Goal: Task Accomplishment & Management: Manage account settings

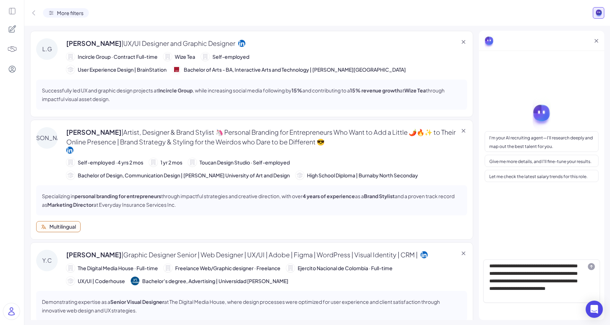
scroll to position [1335, 0]
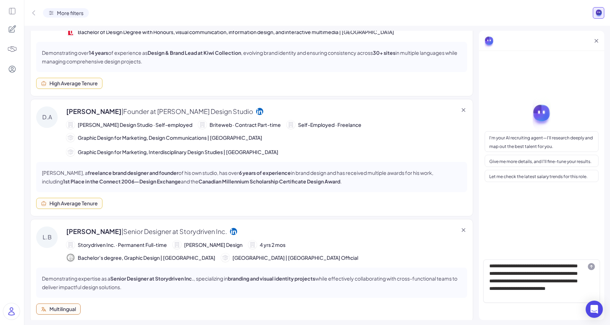
click at [10, 50] on img at bounding box center [12, 49] width 10 height 10
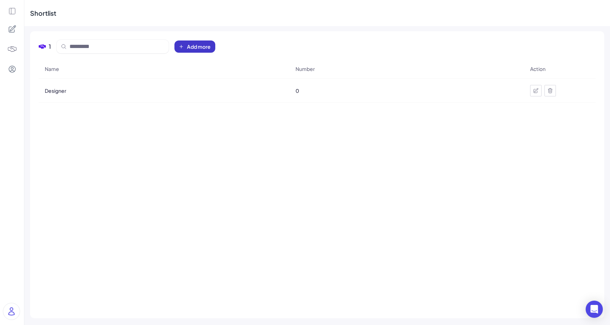
click at [207, 43] on span "Add more" at bounding box center [199, 46] width 24 height 7
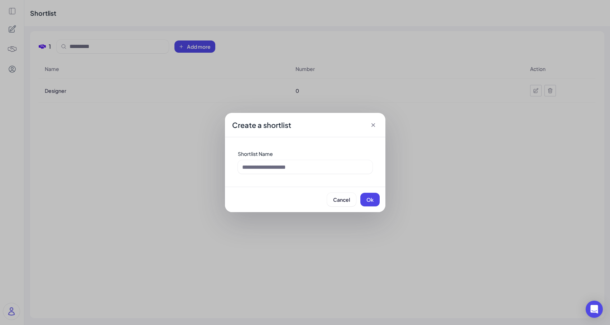
click at [177, 89] on div "Create a shortlist Shortlist Name Cancel Ok" at bounding box center [305, 162] width 610 height 325
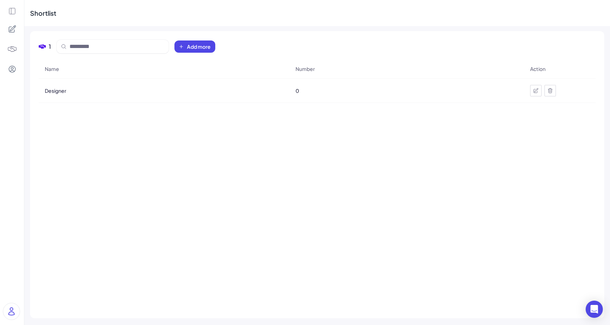
click at [17, 48] on div at bounding box center [12, 49] width 16 height 16
click at [15, 27] on icon at bounding box center [12, 28] width 7 height 7
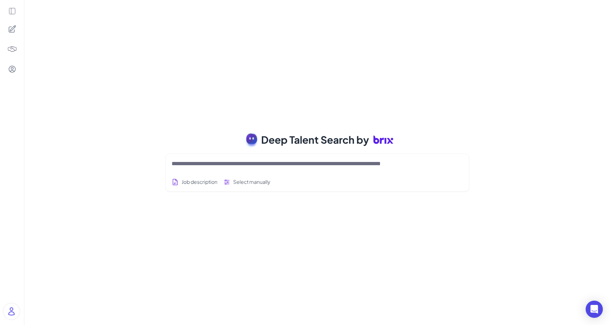
click at [15, 49] on img at bounding box center [12, 49] width 10 height 10
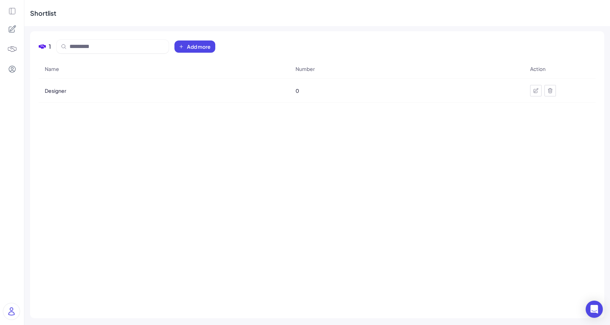
click at [9, 30] on icon at bounding box center [12, 28] width 7 height 7
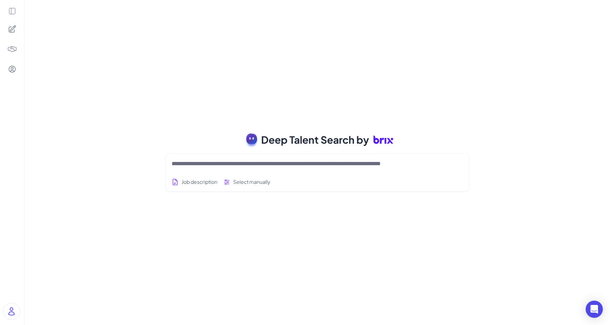
click at [14, 47] on img at bounding box center [12, 49] width 10 height 10
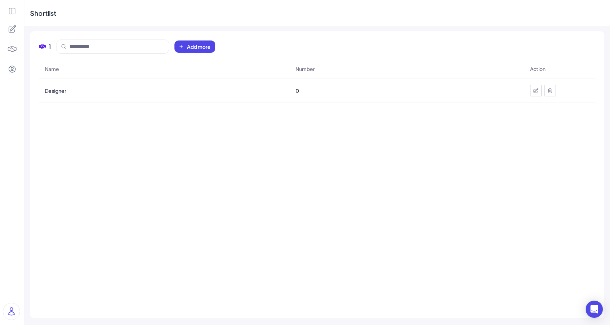
click at [10, 28] on icon at bounding box center [12, 29] width 9 height 9
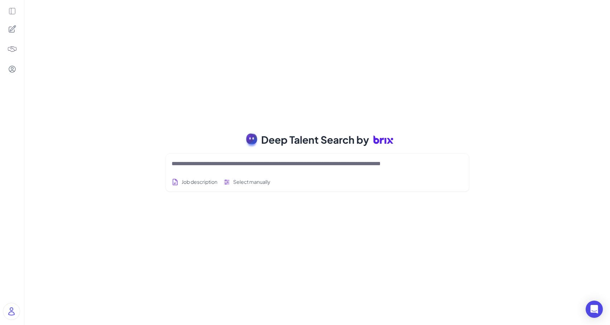
click at [14, 31] on icon at bounding box center [12, 29] width 9 height 9
click at [11, 48] on img at bounding box center [12, 49] width 10 height 10
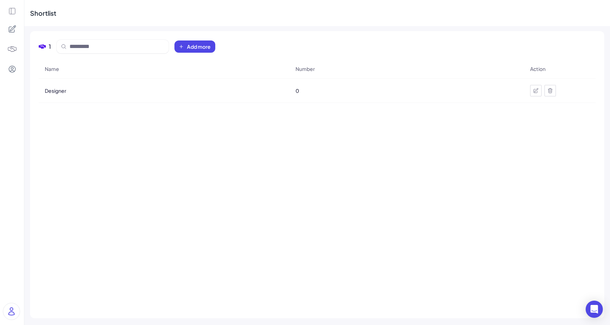
click at [14, 11] on icon at bounding box center [12, 11] width 8 height 8
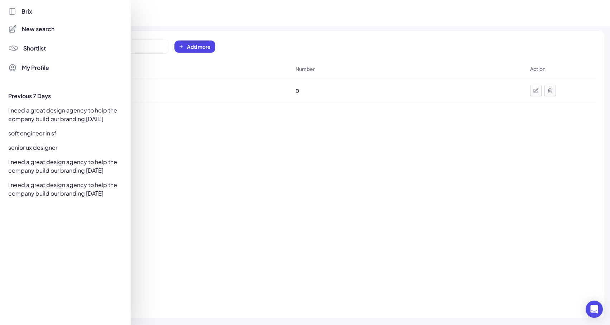
click at [49, 116] on div "I need a great design agency to help the company build our branding [DATE]" at bounding box center [63, 115] width 119 height 20
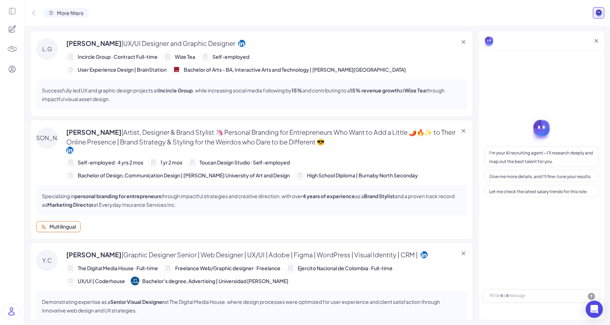
click at [255, 66] on span "Bachelor of Arts - BA, Interactive Arts and Technology | [PERSON_NAME][GEOGRAPH…" at bounding box center [295, 70] width 222 height 8
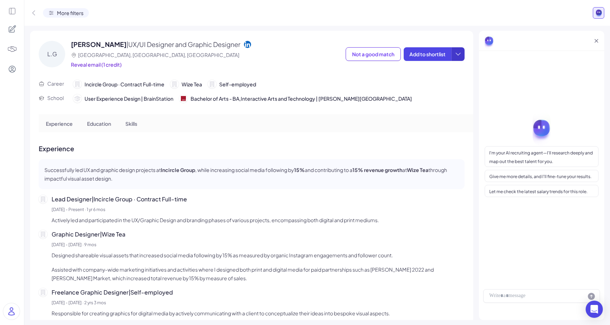
click at [456, 54] on icon at bounding box center [457, 53] width 7 height 7
click at [457, 55] on icon at bounding box center [458, 54] width 5 height 2
click at [447, 87] on div "Create a shortlist" at bounding box center [458, 88] width 47 height 15
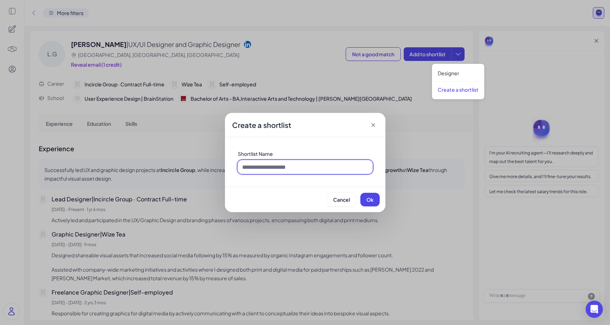
click at [348, 163] on input at bounding box center [305, 167] width 135 height 14
type input "**"
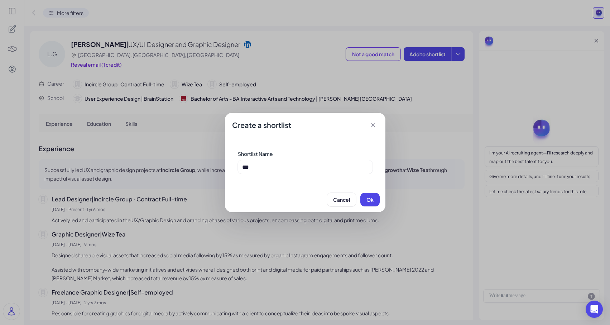
click at [374, 123] on icon at bounding box center [372, 124] width 7 height 7
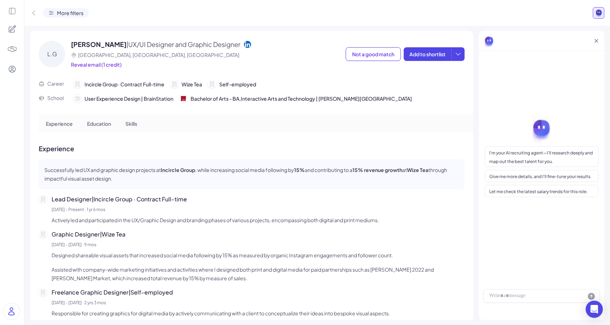
click at [8, 50] on img at bounding box center [12, 49] width 10 height 10
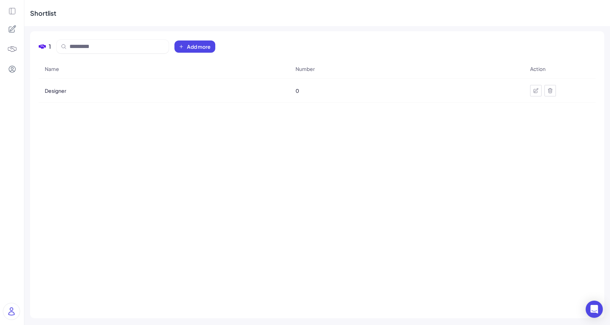
click at [11, 12] on icon at bounding box center [12, 11] width 6 height 6
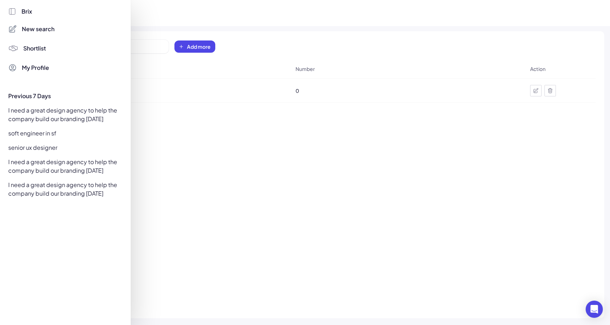
click at [42, 112] on div "I need a great design agency to help the company build our branding [DATE]" at bounding box center [63, 115] width 119 height 20
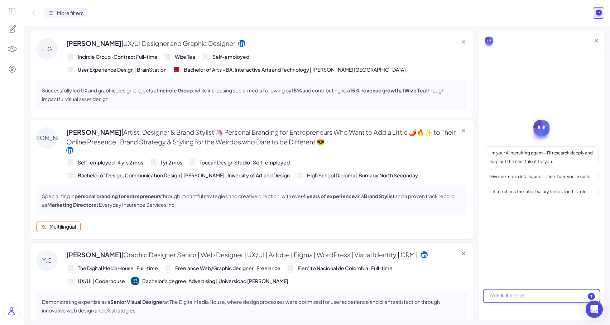
click at [500, 291] on div at bounding box center [541, 296] width 117 height 14
